Goal: Check status: Check status

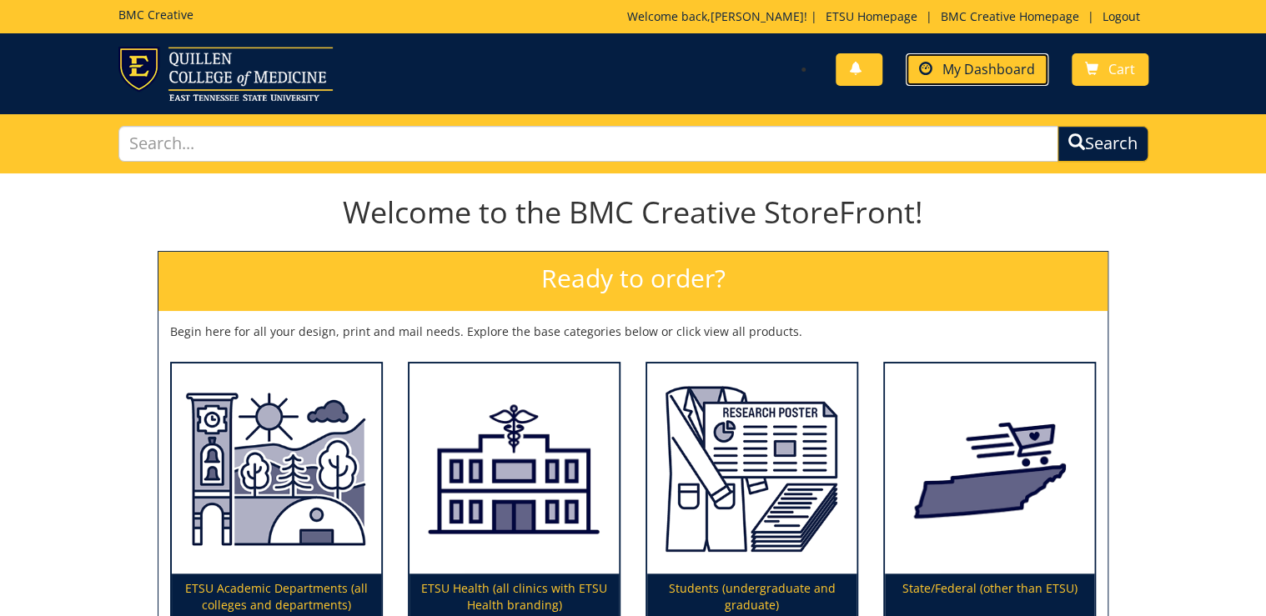
click at [985, 73] on span "My Dashboard" at bounding box center [989, 69] width 93 height 18
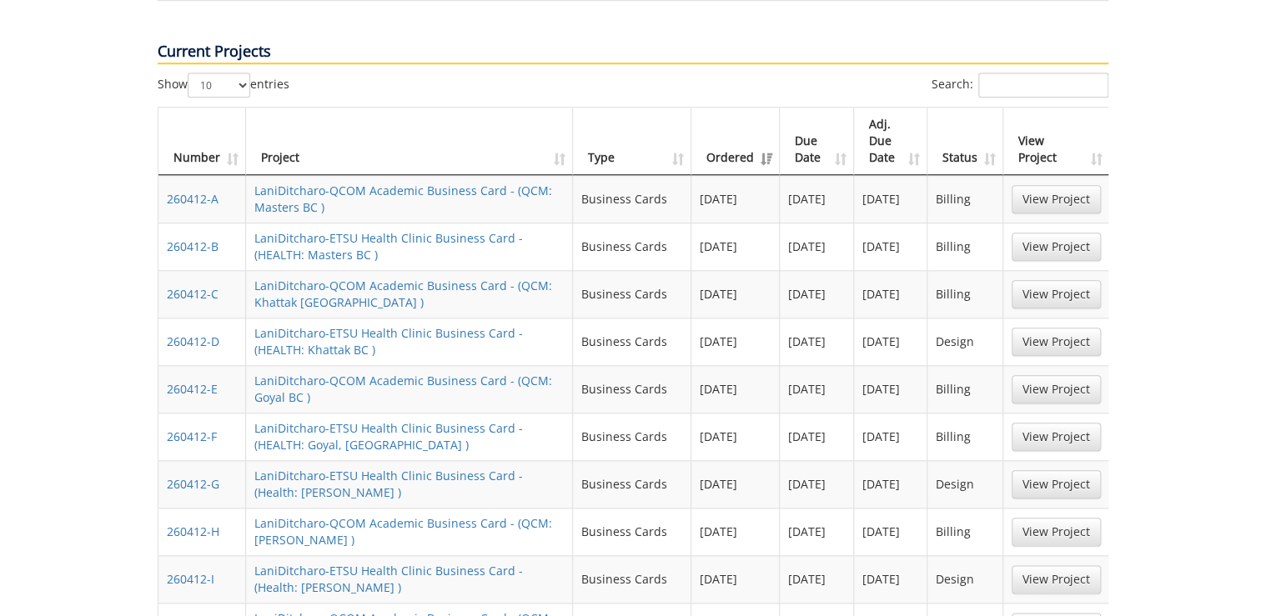
scroll to position [868, 0]
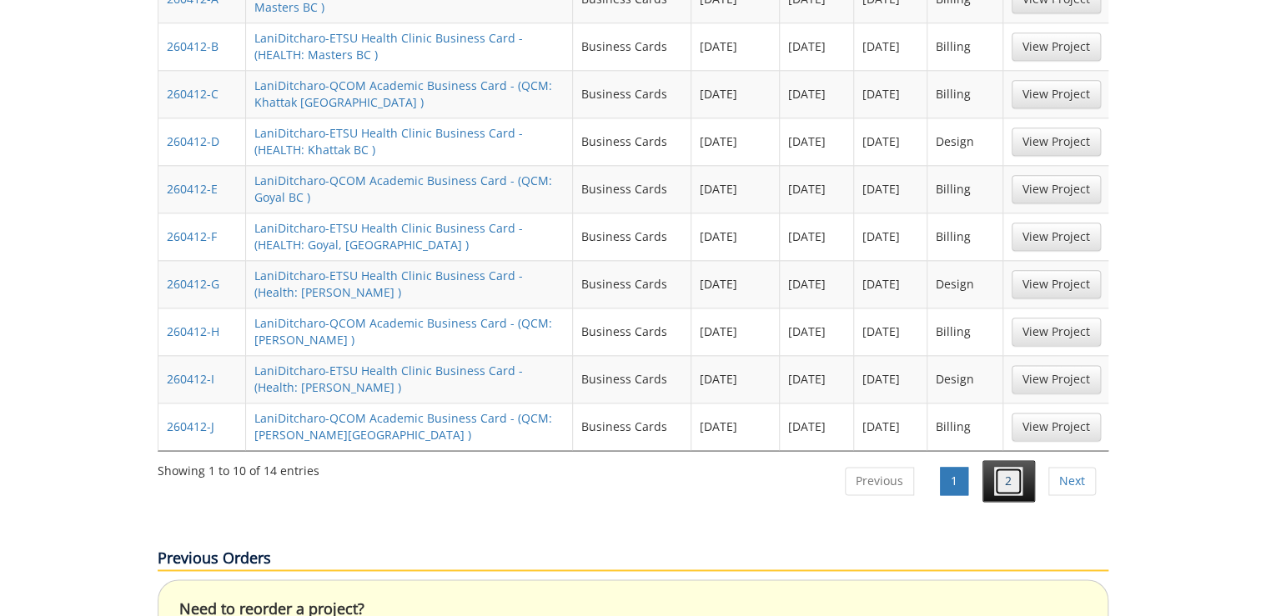
click at [1012, 467] on link "2" at bounding box center [1008, 481] width 28 height 28
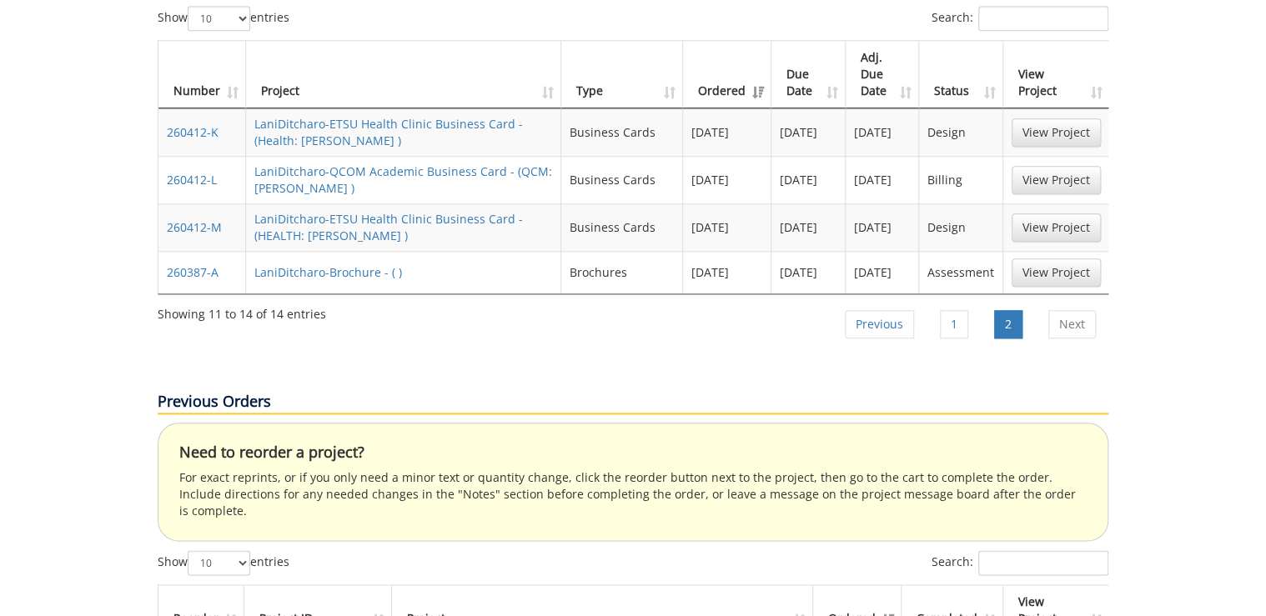
scroll to position [667, 0]
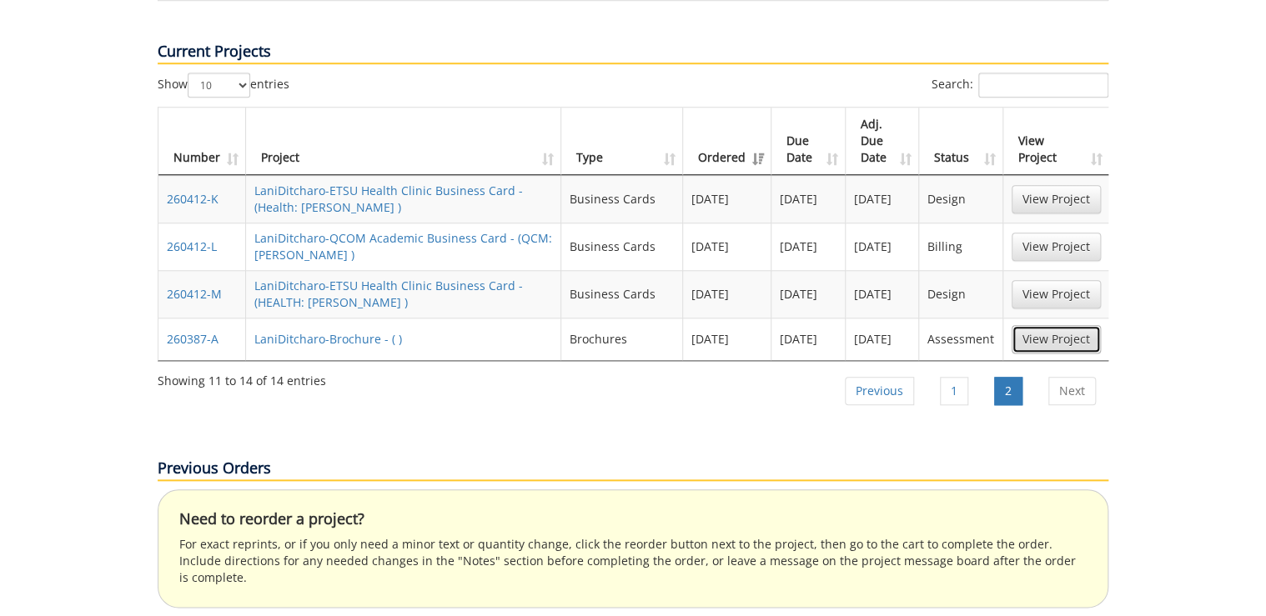
click at [1074, 325] on link "View Project" at bounding box center [1056, 339] width 89 height 28
click at [954, 377] on link "1" at bounding box center [954, 391] width 28 height 28
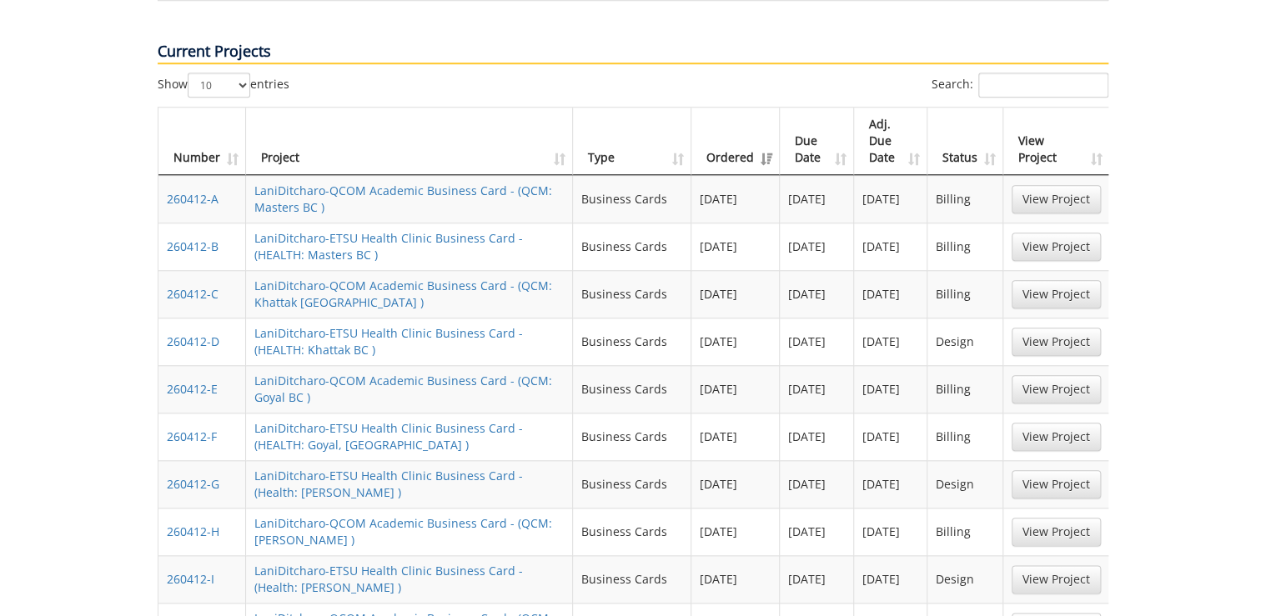
scroll to position [688, 0]
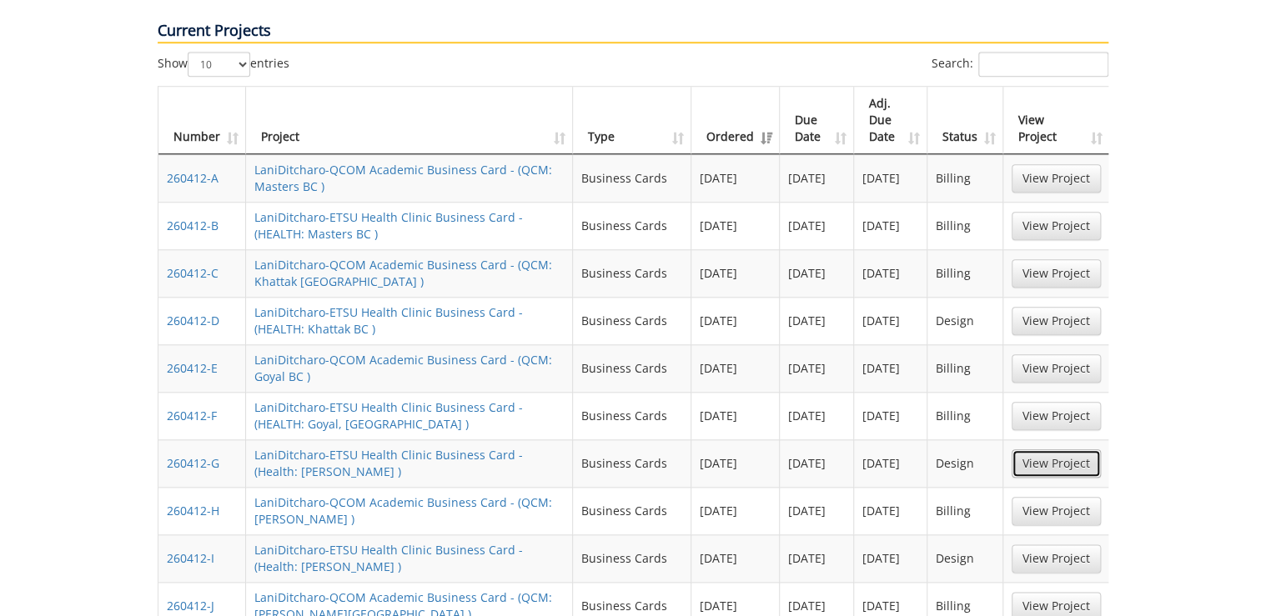
click at [1041, 450] on link "View Project" at bounding box center [1056, 464] width 89 height 28
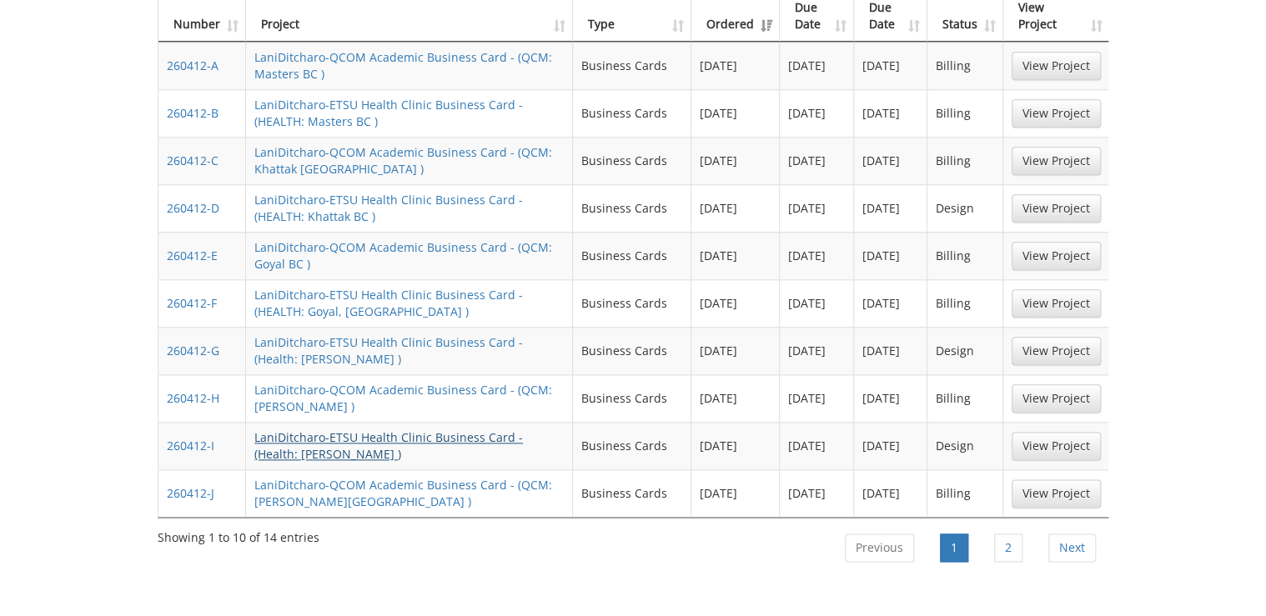
scroll to position [534, 0]
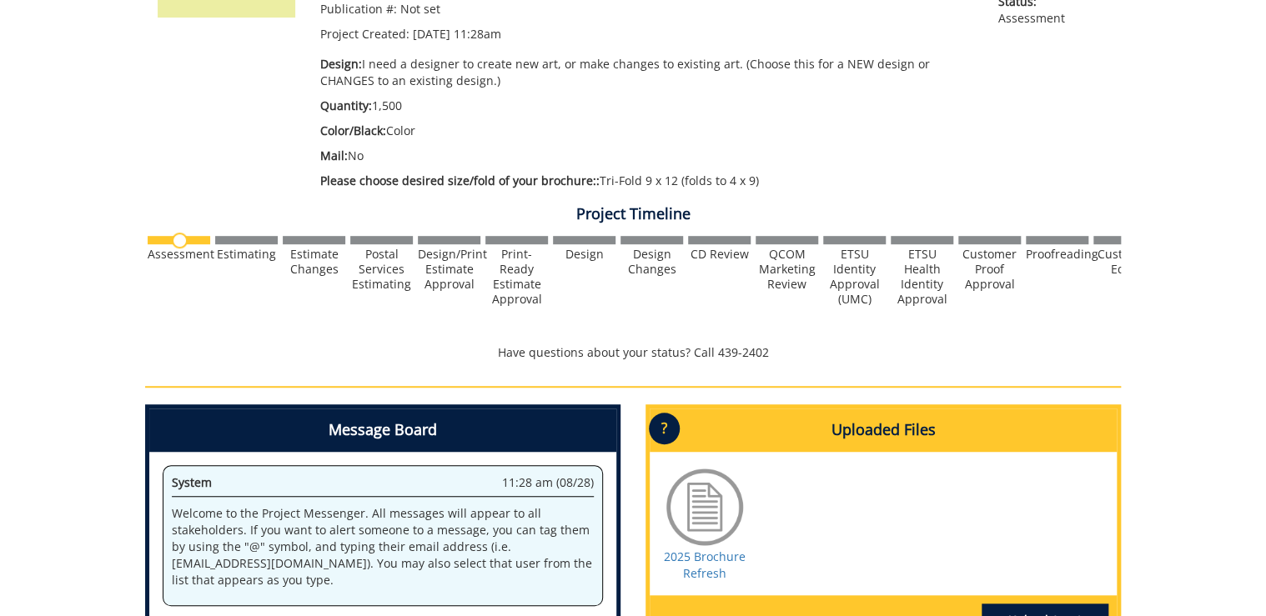
scroll to position [67, 0]
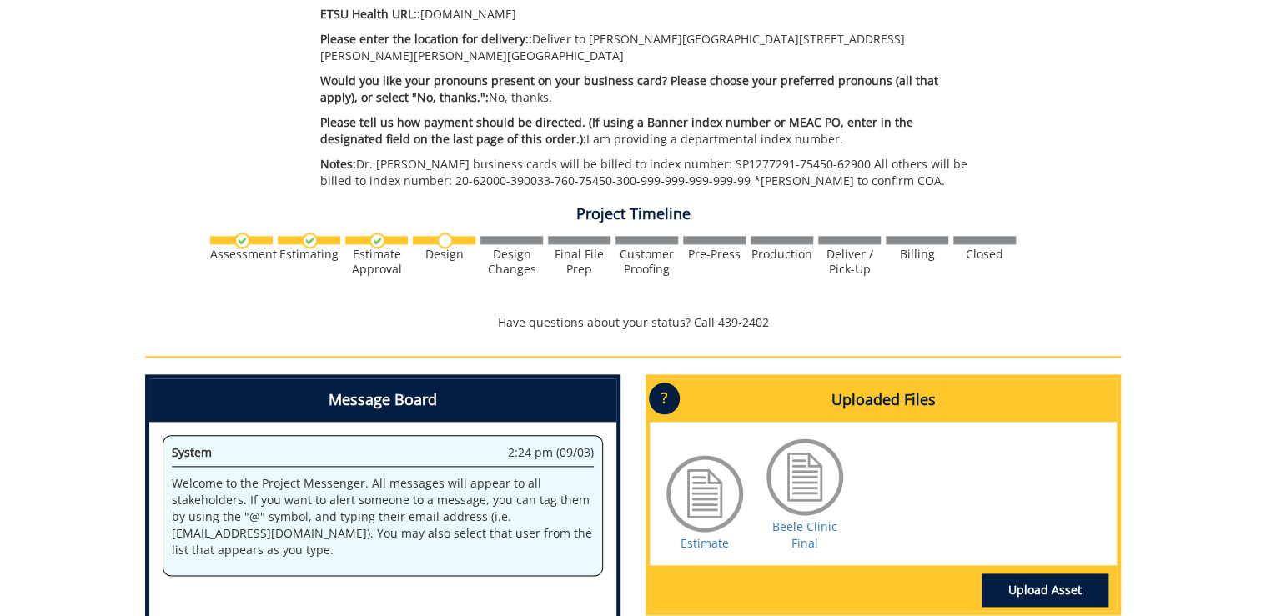
scroll to position [868, 0]
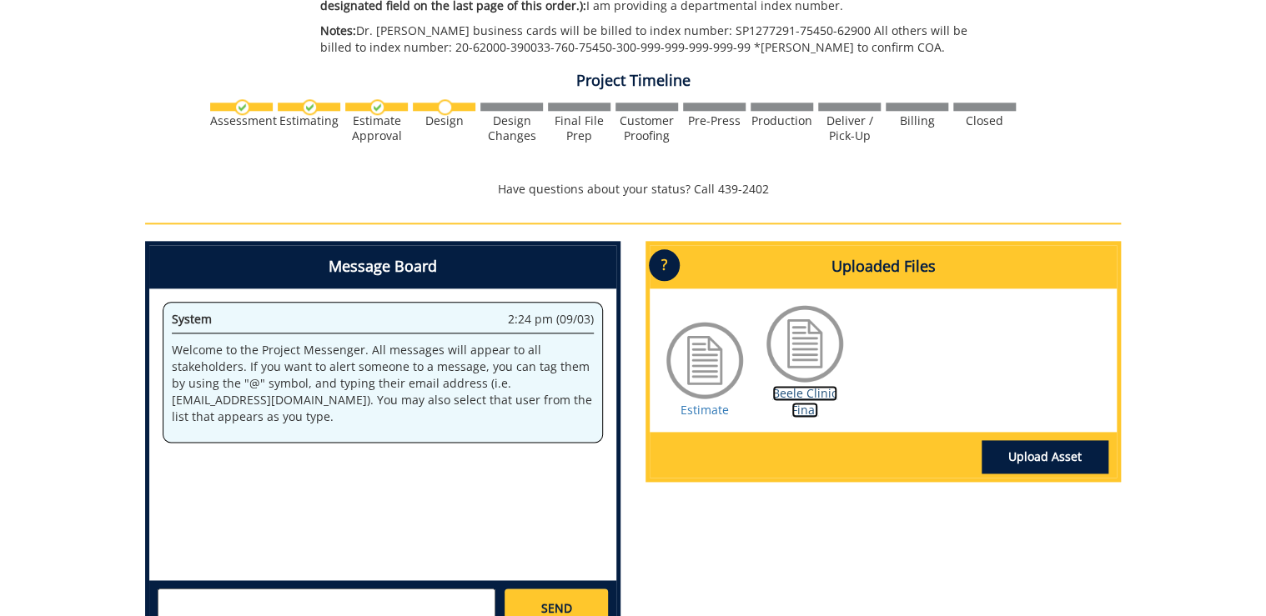
click at [817, 385] on link "Beele Clinic Final" at bounding box center [804, 401] width 65 height 33
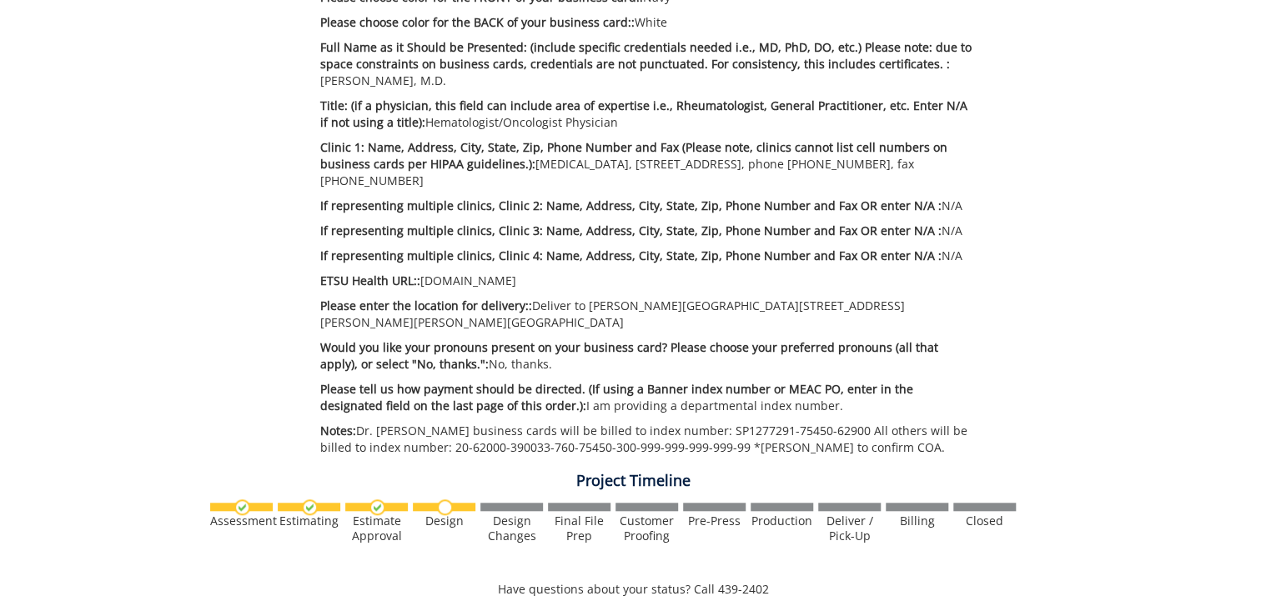
scroll to position [400, 0]
